Goal: Transaction & Acquisition: Purchase product/service

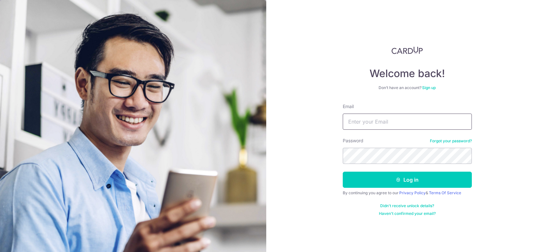
drag, startPoint x: 366, startPoint y: 119, endPoint x: 369, endPoint y: 118, distance: 3.4
click at [368, 119] on input "Email" at bounding box center [406, 122] width 129 height 16
type input "zacktantz@gmail.com"
click at [342, 172] on button "Log in" at bounding box center [406, 180] width 129 height 16
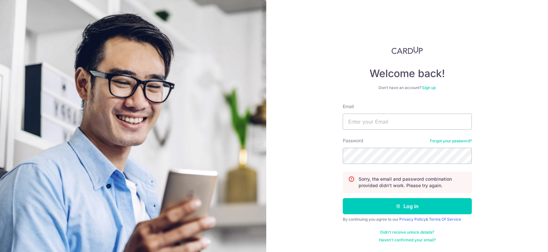
drag, startPoint x: 500, startPoint y: 173, endPoint x: 480, endPoint y: 165, distance: 21.6
click at [500, 172] on div "Welcome back! Don’t have an account? Sign up Email Password Forgot your passwor…" at bounding box center [407, 126] width 282 height 252
click at [373, 124] on input "Email" at bounding box center [406, 122] width 129 height 16
type input "[EMAIL_ADDRESS][DOMAIN_NAME]"
click at [342, 198] on button "Log in" at bounding box center [406, 206] width 129 height 16
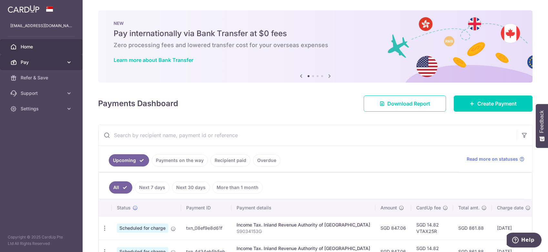
click at [67, 60] on icon at bounding box center [69, 62] width 6 height 6
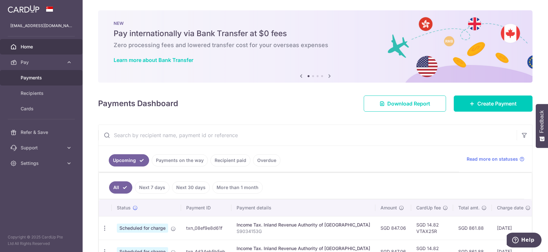
click at [36, 76] on span "Payments" at bounding box center [42, 77] width 43 height 6
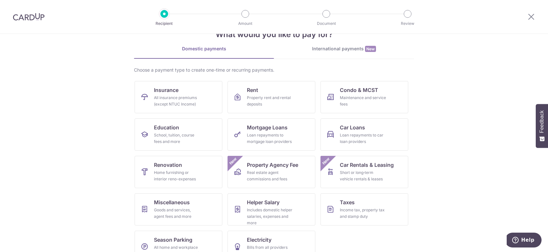
scroll to position [32, 0]
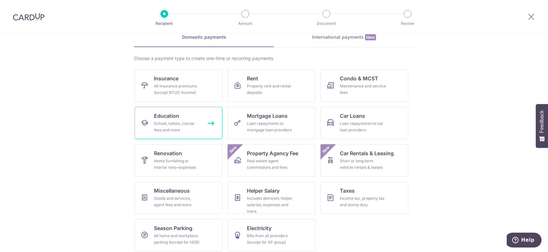
click at [189, 126] on div "School, tuition, course fees and more" at bounding box center [177, 126] width 46 height 13
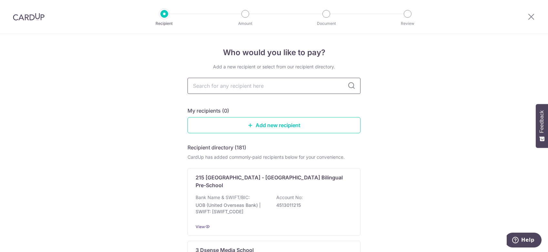
click at [240, 86] on input "text" at bounding box center [273, 86] width 173 height 16
click at [250, 88] on input "text" at bounding box center [273, 86] width 173 height 16
type input "sit"
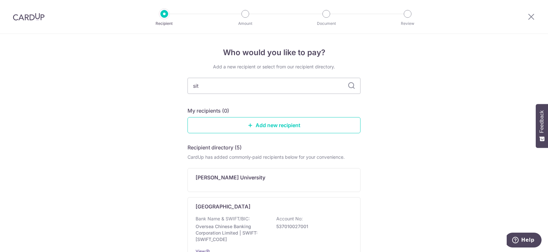
drag, startPoint x: 213, startPoint y: 86, endPoint x: 165, endPoint y: 83, distance: 48.8
type input "inst"
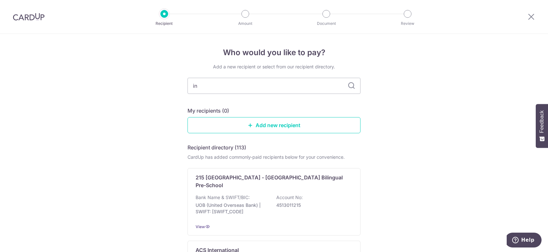
type input "i"
type input "singapore i"
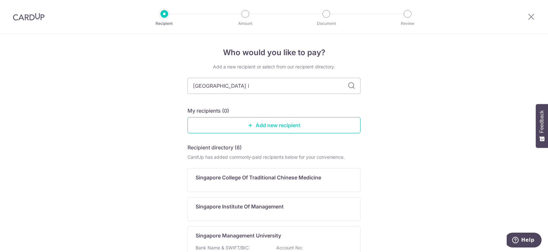
type input "singapore in"
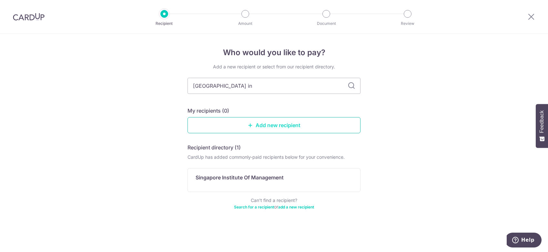
click at [295, 126] on link "Add new recipient" at bounding box center [273, 125] width 173 height 16
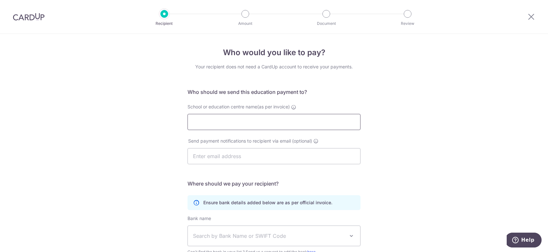
click at [265, 118] on input "School or education centre name(as per invoice)" at bounding box center [273, 122] width 173 height 16
click at [287, 118] on input "School or education centre name(as per invoice)" at bounding box center [273, 122] width 173 height 16
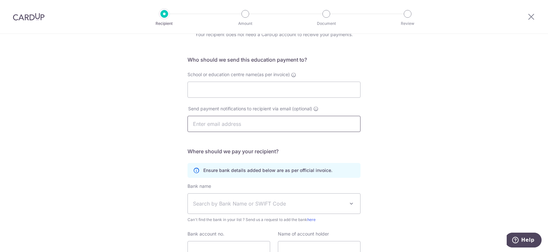
click at [283, 124] on input "text" at bounding box center [273, 124] width 173 height 16
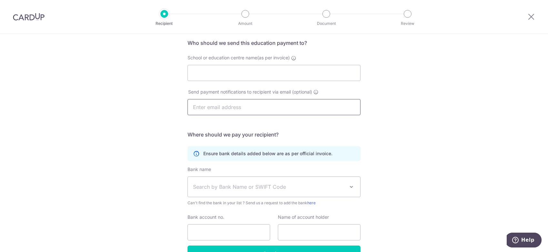
scroll to position [64, 0]
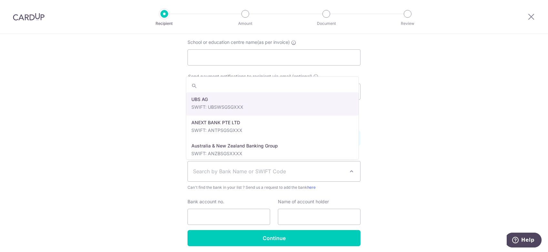
click at [344, 173] on span "Search by Bank Name or SWIFT Code" at bounding box center [274, 171] width 172 height 20
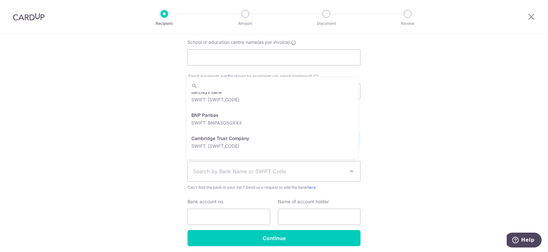
scroll to position [290, 0]
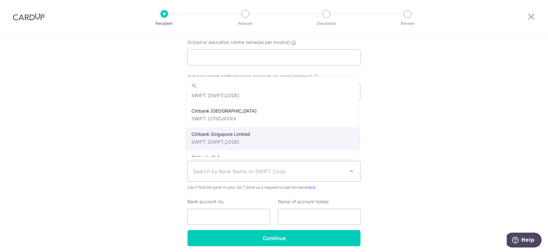
click at [391, 133] on div "Who would you like to pay? Your recipient does not need a CardUp account to rec…" at bounding box center [274, 122] width 548 height 307
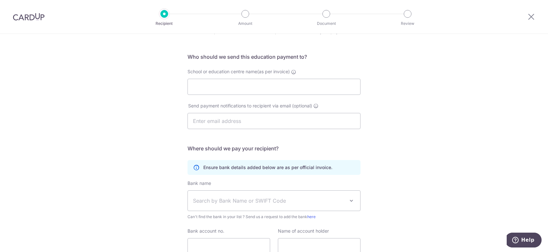
scroll to position [0, 0]
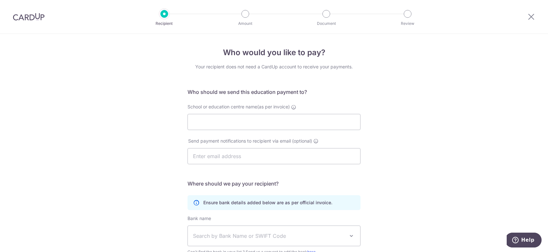
click at [8, 19] on div at bounding box center [28, 17] width 57 height 34
click at [22, 15] on img at bounding box center [29, 17] width 32 height 8
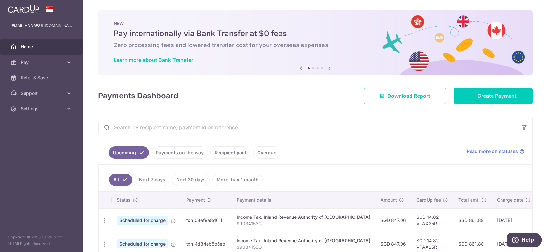
click at [191, 48] on h6 "Zero processing fees and lowered transfer cost for your overseas expenses" at bounding box center [315, 45] width 403 height 8
click at [62, 62] on span "Pay" at bounding box center [42, 62] width 43 height 6
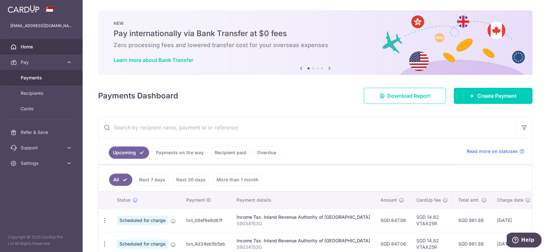
click at [50, 77] on span "Payments" at bounding box center [42, 77] width 43 height 6
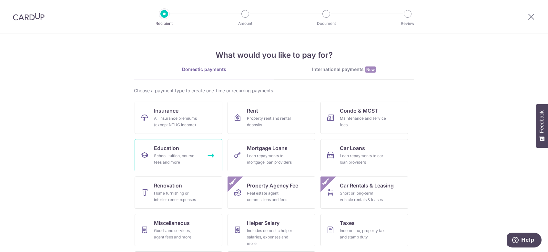
click at [183, 163] on div "School, tuition, course fees and more" at bounding box center [177, 159] width 46 height 13
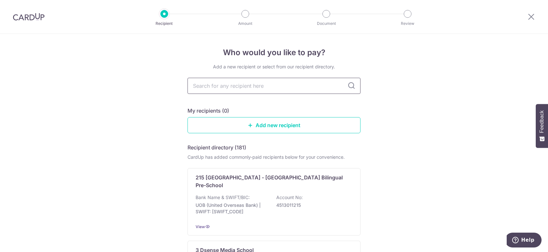
click at [261, 80] on input "text" at bounding box center [273, 86] width 173 height 16
type input "singapore"
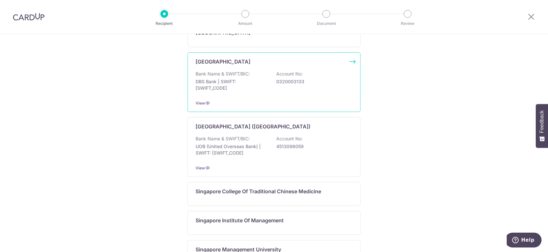
scroll to position [417, 0]
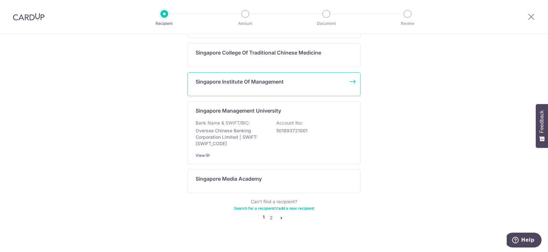
click at [290, 82] on div "Singapore Institute Of Management" at bounding box center [273, 84] width 173 height 24
